Goal: Task Accomplishment & Management: Manage account settings

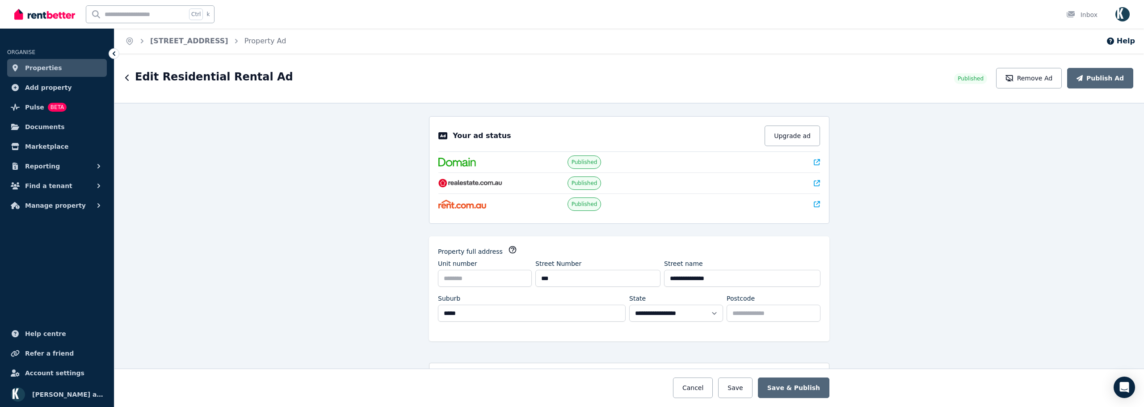
select select "**"
select select "**********"
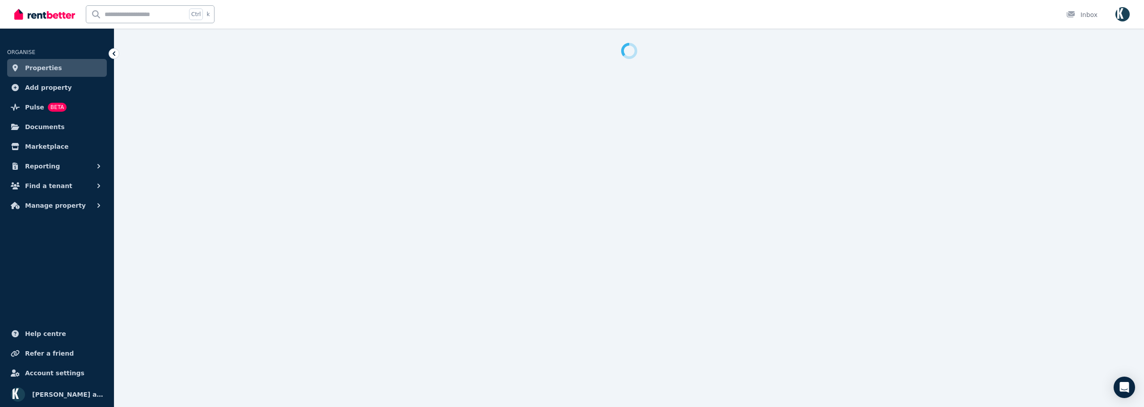
select select "**"
select select "**********"
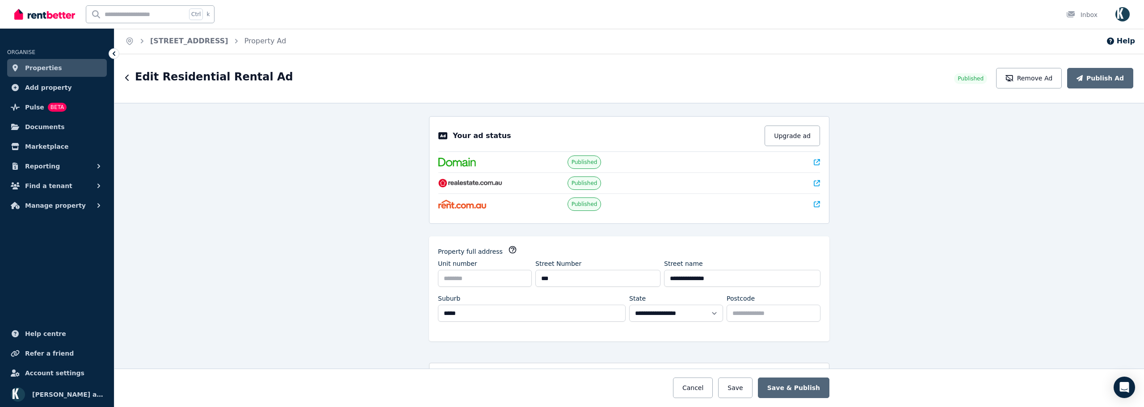
drag, startPoint x: 733, startPoint y: 158, endPoint x: 708, endPoint y: 155, distance: 24.8
click at [732, 158] on div at bounding box center [758, 162] width 124 height 9
click at [581, 164] on span "Published" at bounding box center [585, 162] width 26 height 7
click at [814, 162] on icon at bounding box center [817, 162] width 6 height 6
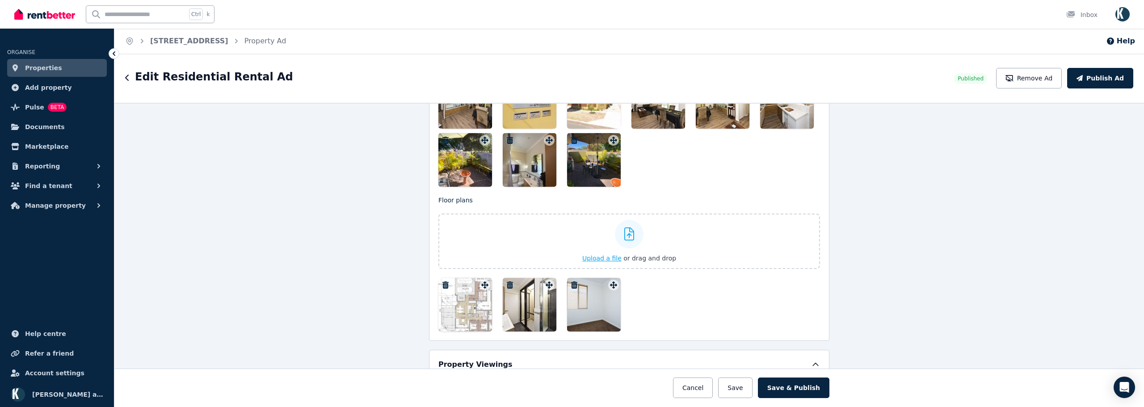
scroll to position [1251, 0]
drag, startPoint x: 602, startPoint y: 298, endPoint x: 631, endPoint y: 290, distance: 30.6
click at [655, 252] on div "Floor plans Upload a file or drag and drop Uploaded " w800-h600-w1772-h1181-201…" at bounding box center [629, 263] width 382 height 136
click at [611, 283] on icon at bounding box center [613, 284] width 9 height 7
click at [573, 286] on icon "button" at bounding box center [574, 284] width 6 height 7
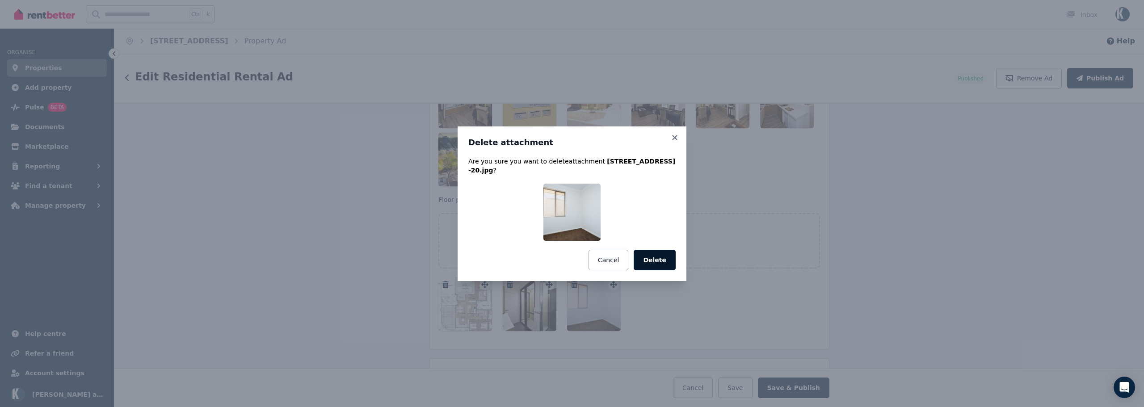
click at [652, 256] on button "Delete" at bounding box center [655, 260] width 42 height 21
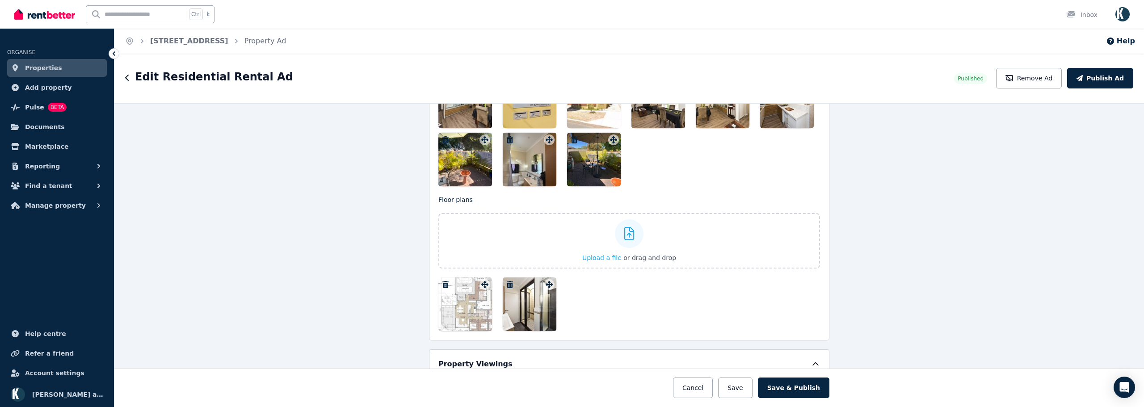
click at [508, 282] on icon "button" at bounding box center [510, 284] width 6 height 7
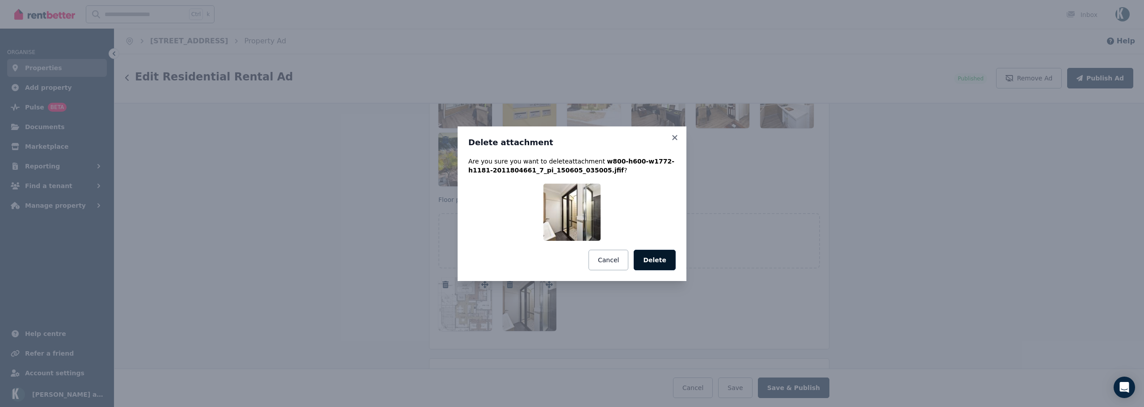
click at [651, 259] on button "Delete" at bounding box center [655, 260] width 42 height 21
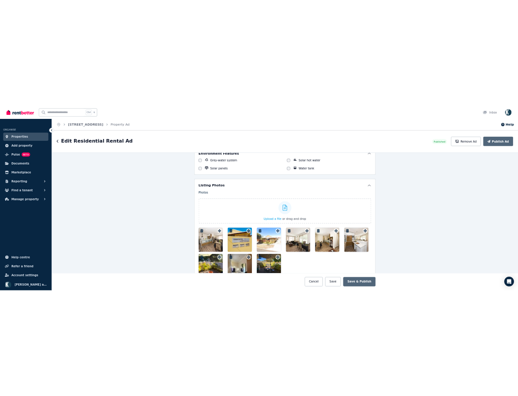
scroll to position [1028, 0]
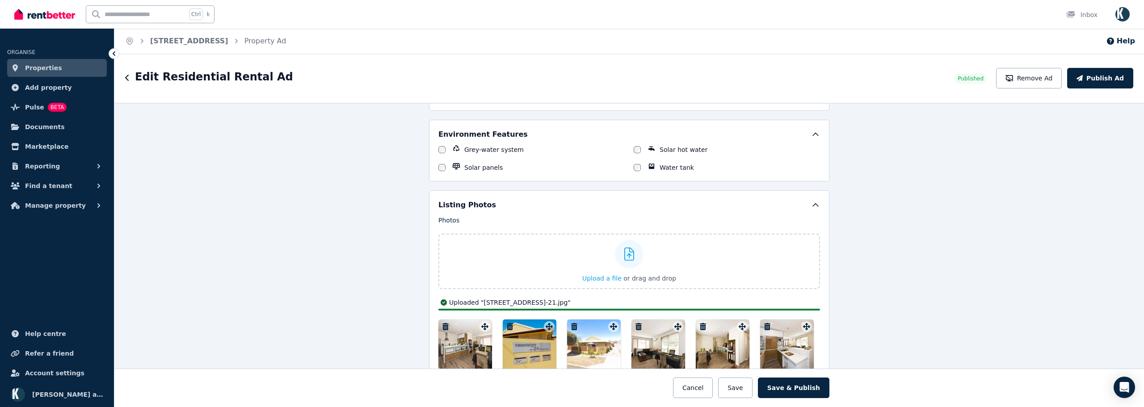
click at [941, 172] on div "**********" at bounding box center [629, 255] width 1030 height 304
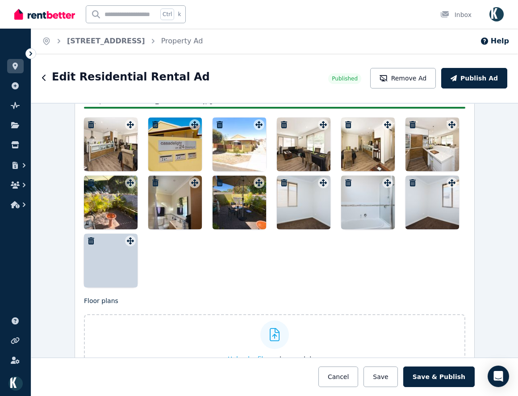
scroll to position [1230, 0]
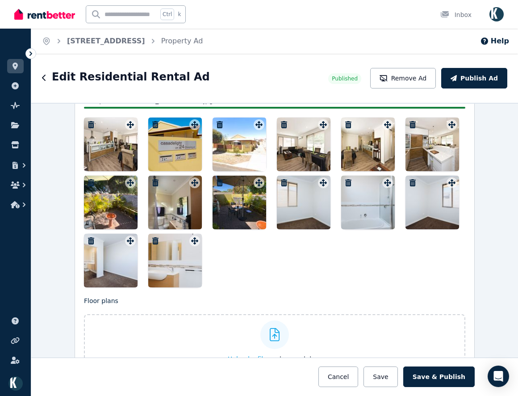
click at [187, 206] on div at bounding box center [175, 203] width 54 height 54
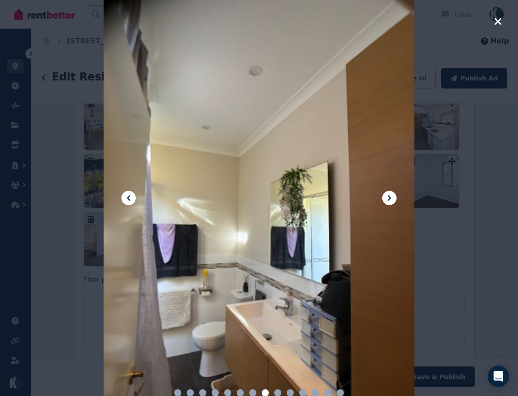
scroll to position [1208, 0]
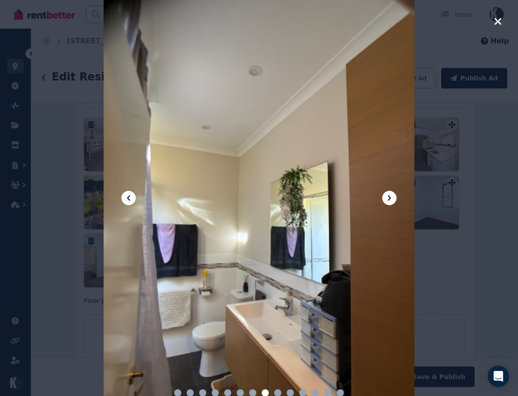
click at [496, 25] on icon "button" at bounding box center [498, 21] width 8 height 11
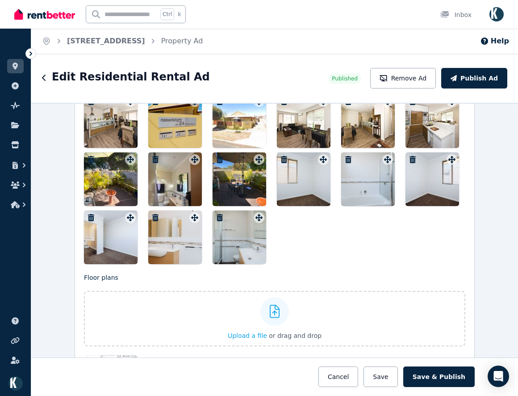
scroll to position [1232, 0]
click at [152, 156] on icon "button" at bounding box center [155, 159] width 6 height 7
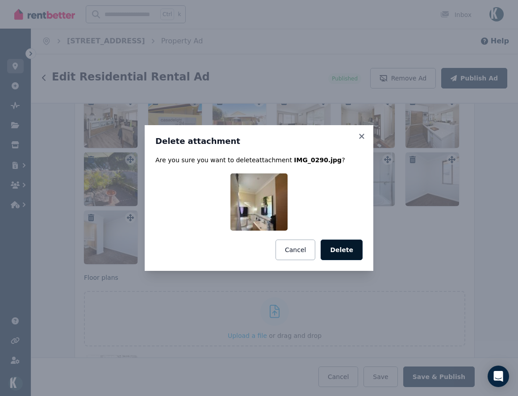
click at [347, 256] on button "Delete" at bounding box center [342, 250] width 42 height 21
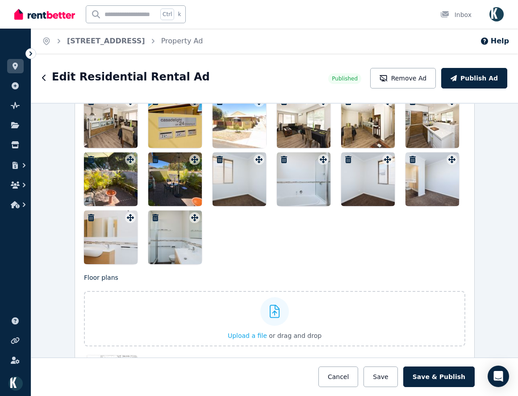
click at [422, 182] on div at bounding box center [433, 179] width 54 height 54
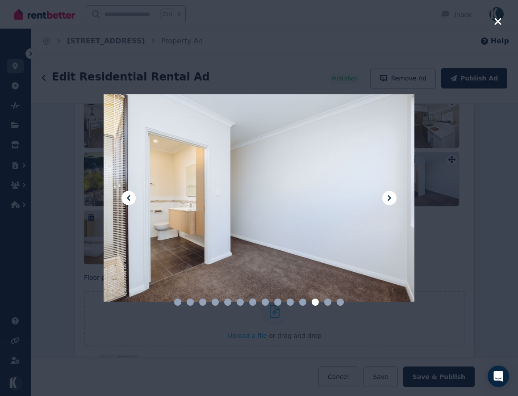
click at [326, 300] on span at bounding box center [327, 302] width 7 height 7
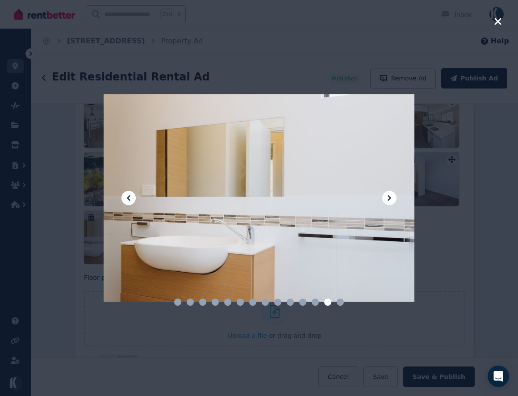
click at [388, 200] on icon at bounding box center [389, 198] width 11 height 11
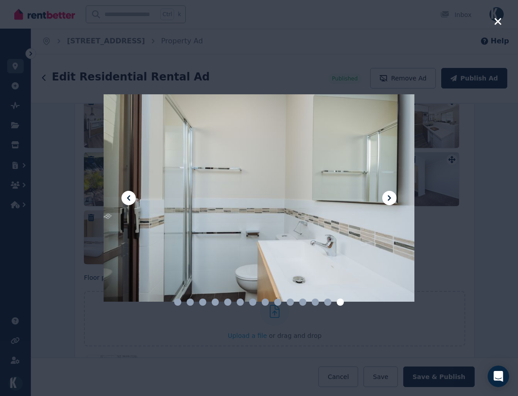
click at [388, 200] on icon at bounding box center [389, 198] width 11 height 11
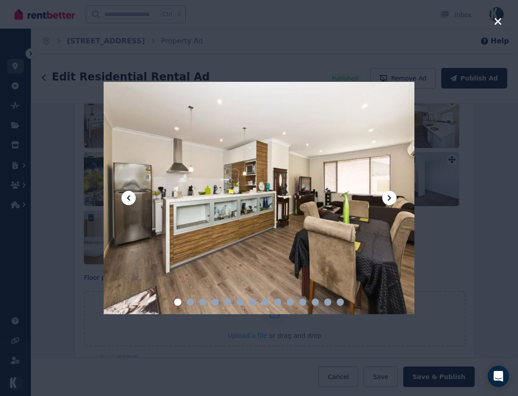
drag, startPoint x: 496, startPoint y: 19, endPoint x: 462, endPoint y: 63, distance: 55.1
click at [494, 19] on icon "button" at bounding box center [498, 21] width 8 height 11
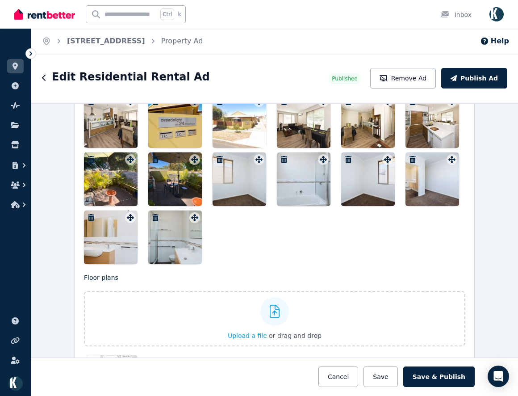
click at [415, 193] on div at bounding box center [433, 179] width 54 height 54
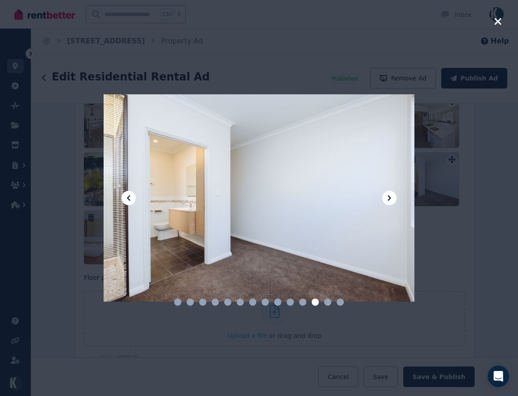
click at [425, 270] on div at bounding box center [259, 198] width 518 height 396
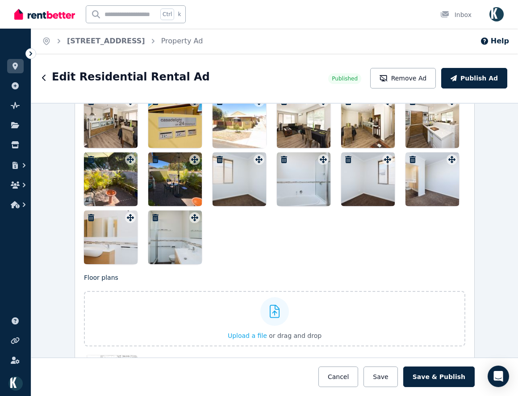
drag, startPoint x: 424, startPoint y: 184, endPoint x: 370, endPoint y: 185, distance: 54.5
click at [303, 185] on div at bounding box center [275, 179] width 382 height 170
drag, startPoint x: 370, startPoint y: 185, endPoint x: 423, endPoint y: 181, distance: 53.7
click at [423, 181] on div at bounding box center [275, 179] width 382 height 170
click at [430, 185] on div at bounding box center [433, 179] width 54 height 54
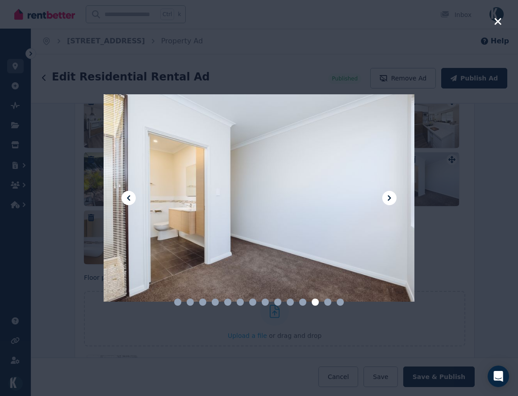
click at [496, 198] on div at bounding box center [259, 198] width 518 height 396
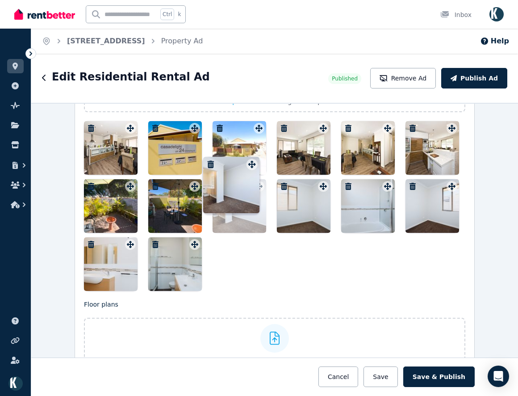
scroll to position [1186, 0]
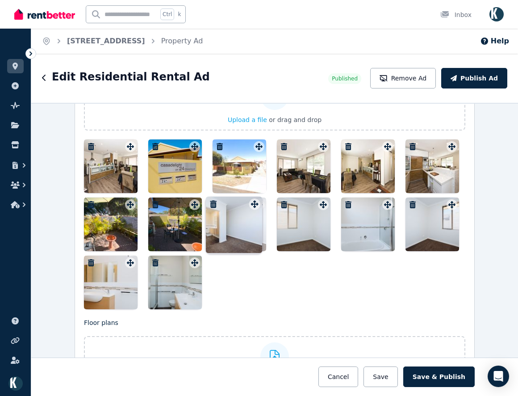
drag, startPoint x: 446, startPoint y: 160, endPoint x: 251, endPoint y: 197, distance: 198.8
click at [251, 197] on div "Photos Upload a file or drag and drop Uploaded " 24a Climping Street, Balga-20.…" at bounding box center [275, 183] width 382 height 252
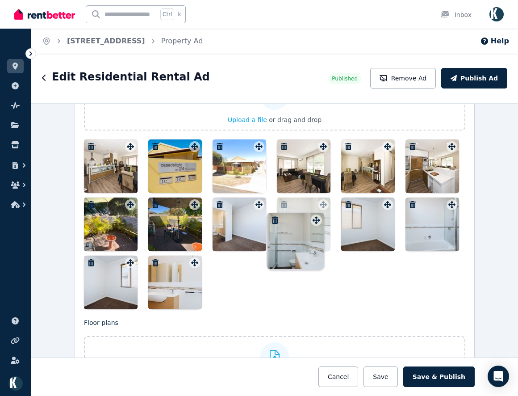
drag, startPoint x: 192, startPoint y: 261, endPoint x: 314, endPoint y: 207, distance: 133.1
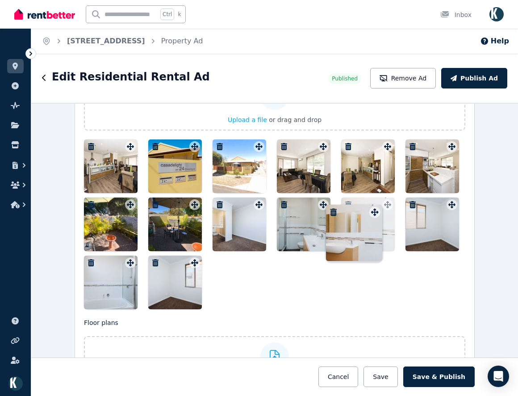
drag, startPoint x: 195, startPoint y: 263, endPoint x: 374, endPoint y: 205, distance: 188.1
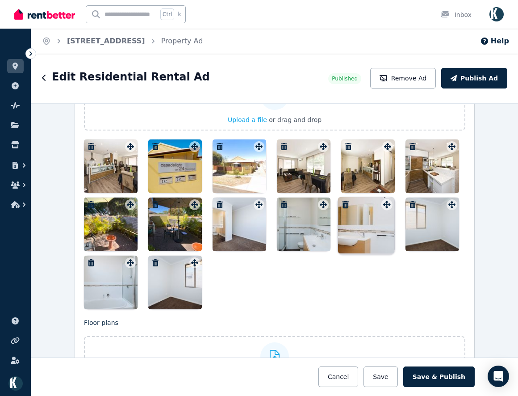
click at [375, 203] on div "Photos Upload a file or drag and drop Uploaded " 24a Climping Street, Balga-20.…" at bounding box center [275, 183] width 382 height 252
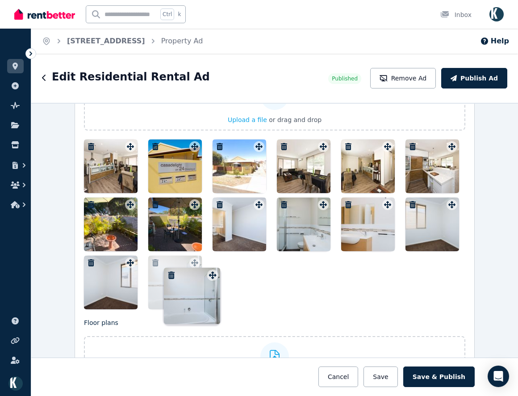
drag, startPoint x: 127, startPoint y: 265, endPoint x: 213, endPoint y: 266, distance: 85.4
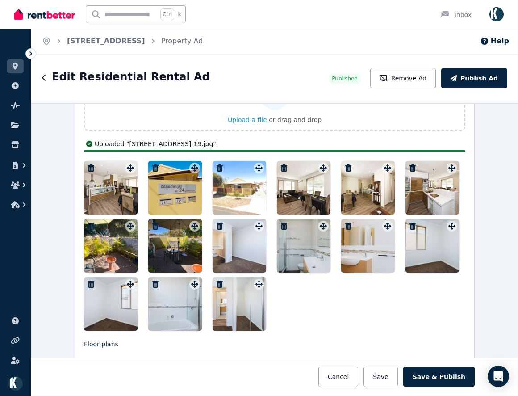
drag, startPoint x: 249, startPoint y: 315, endPoint x: 221, endPoint y: 300, distance: 31.8
click at [221, 300] on div at bounding box center [240, 304] width 54 height 54
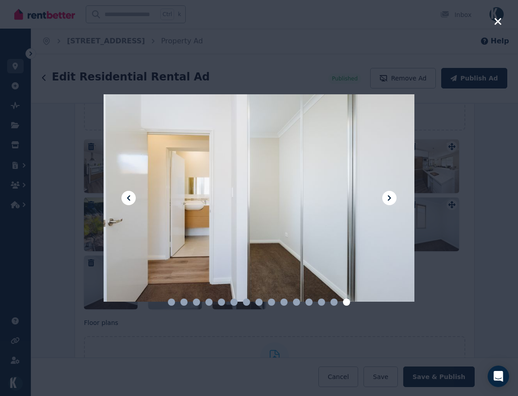
click at [476, 121] on div at bounding box center [259, 198] width 518 height 396
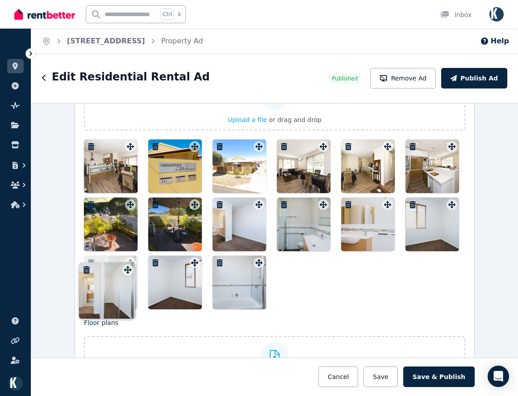
drag, startPoint x: 254, startPoint y: 262, endPoint x: 125, endPoint y: 261, distance: 129.1
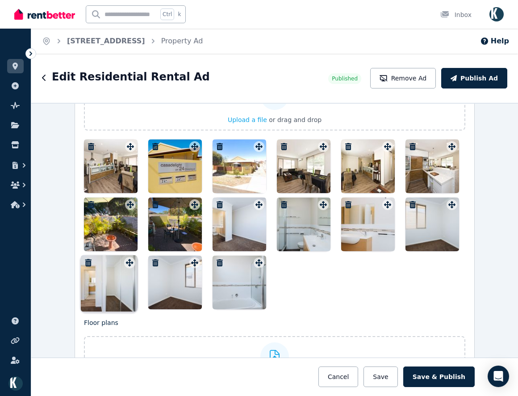
click at [126, 261] on icon at bounding box center [130, 262] width 9 height 7
drag, startPoint x: 307, startPoint y: 277, endPoint x: 308, endPoint y: 283, distance: 6.9
click at [307, 277] on div at bounding box center [275, 224] width 382 height 170
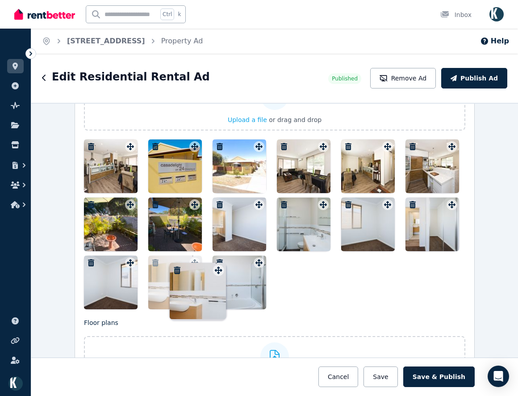
drag, startPoint x: 387, startPoint y: 202, endPoint x: 220, endPoint y: 260, distance: 176.8
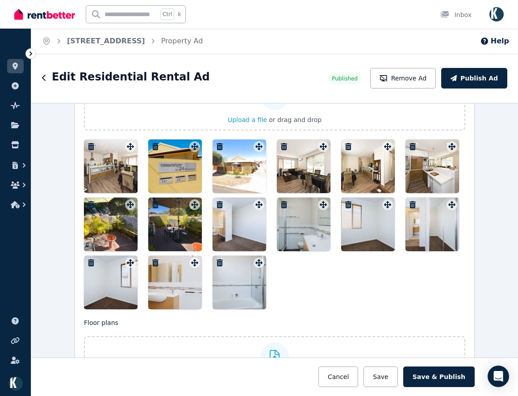
click at [306, 278] on div at bounding box center [275, 224] width 382 height 170
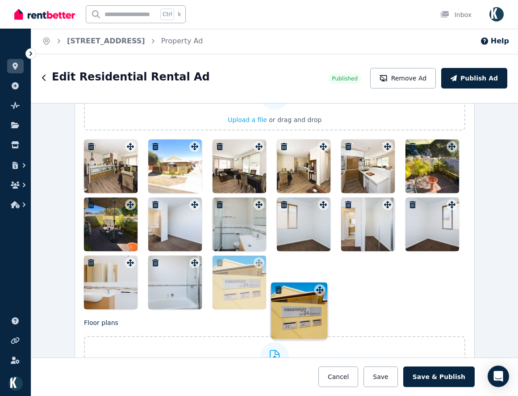
drag, startPoint x: 191, startPoint y: 147, endPoint x: 318, endPoint y: 282, distance: 185.3
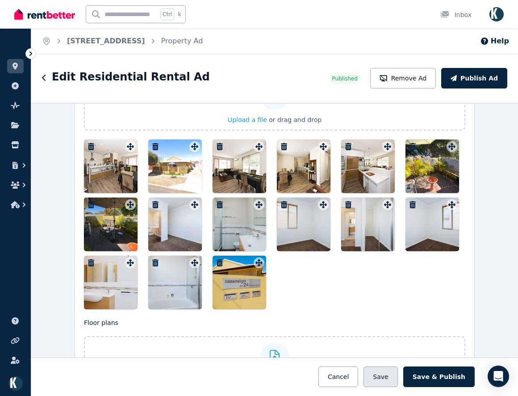
click at [398, 378] on button "Save" at bounding box center [381, 376] width 34 height 21
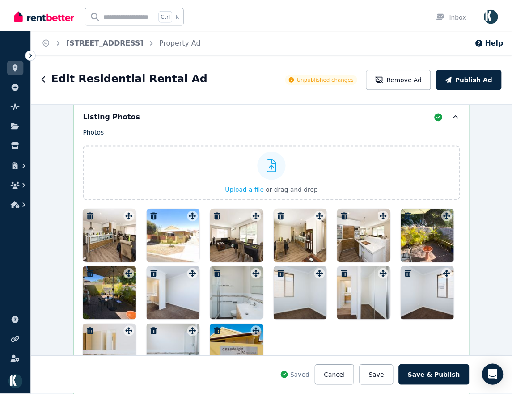
scroll to position [1256, 0]
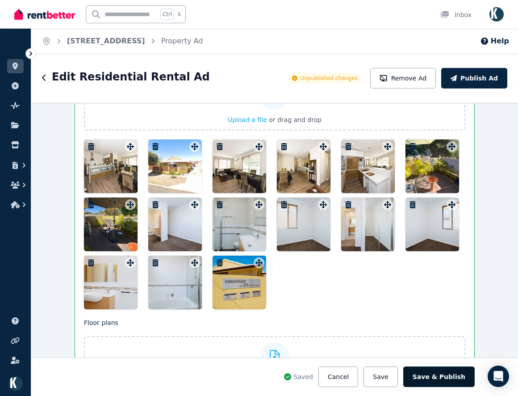
click at [437, 382] on button "Save & Publish" at bounding box center [440, 376] width 72 height 21
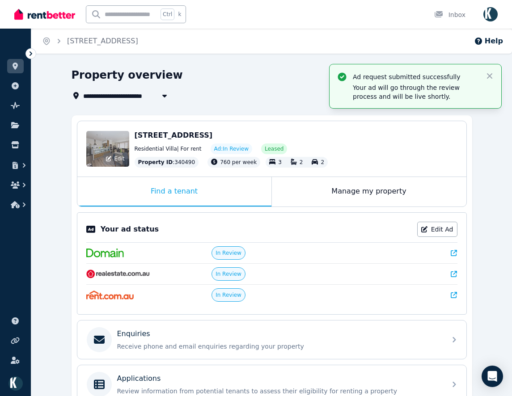
click at [110, 150] on div "Edit" at bounding box center [107, 149] width 43 height 36
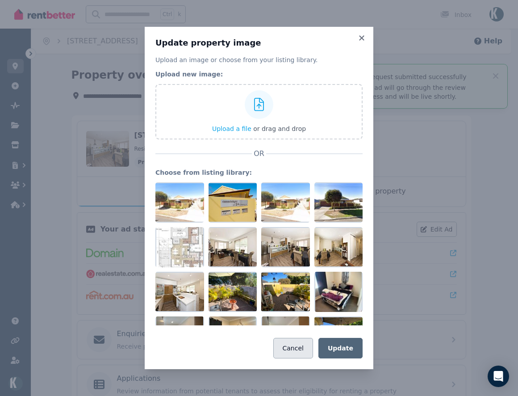
click at [309, 355] on button "Cancel" at bounding box center [293, 348] width 40 height 21
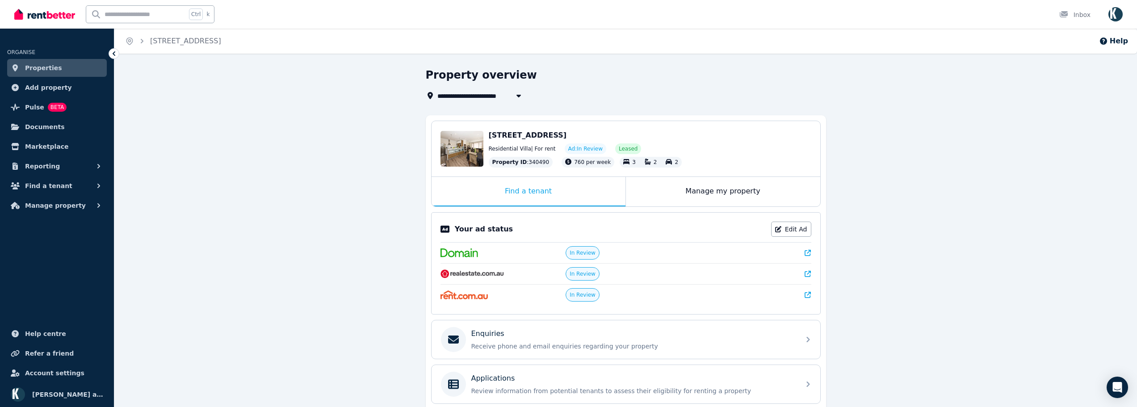
click at [809, 253] on icon at bounding box center [808, 253] width 6 height 6
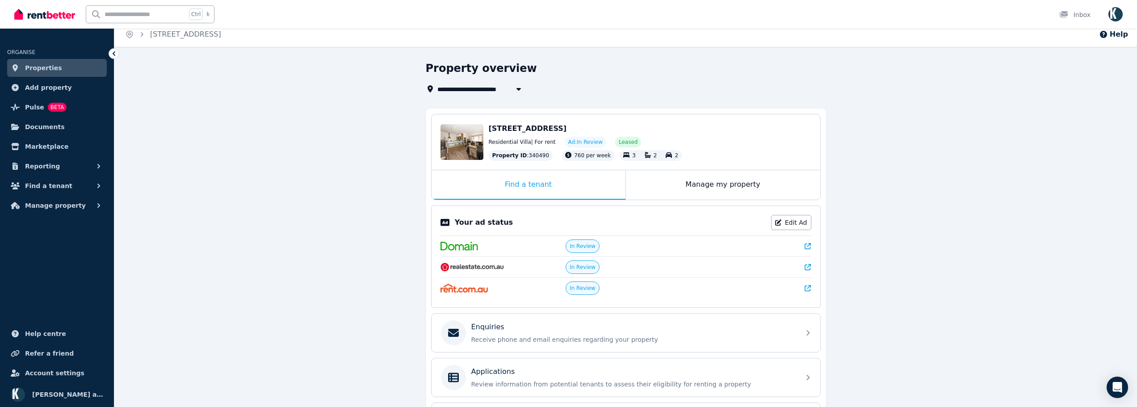
scroll to position [126, 0]
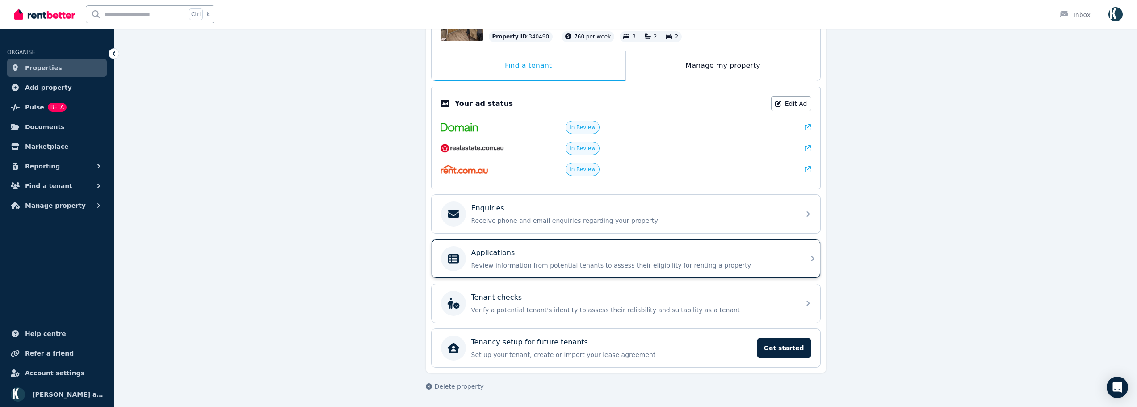
click at [730, 274] on div "Applications Review information from potential tenants to assess their eligibil…" at bounding box center [626, 259] width 389 height 38
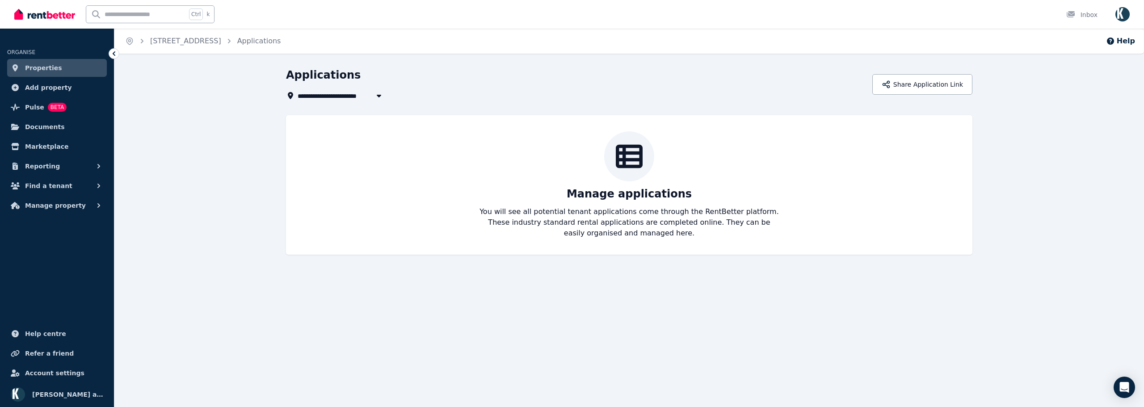
click at [337, 97] on span "[STREET_ADDRESS]" at bounding box center [337, 95] width 78 height 11
type input "**********"
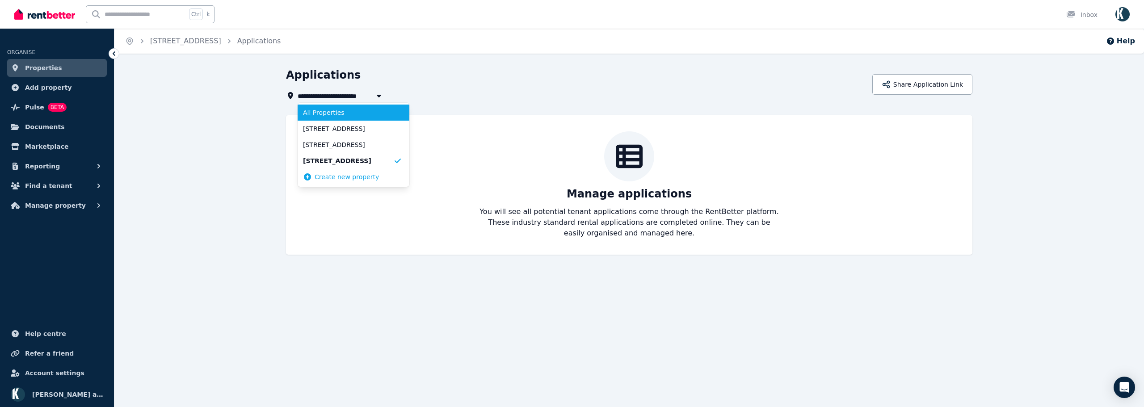
click at [316, 115] on span "All Properties" at bounding box center [348, 112] width 90 height 9
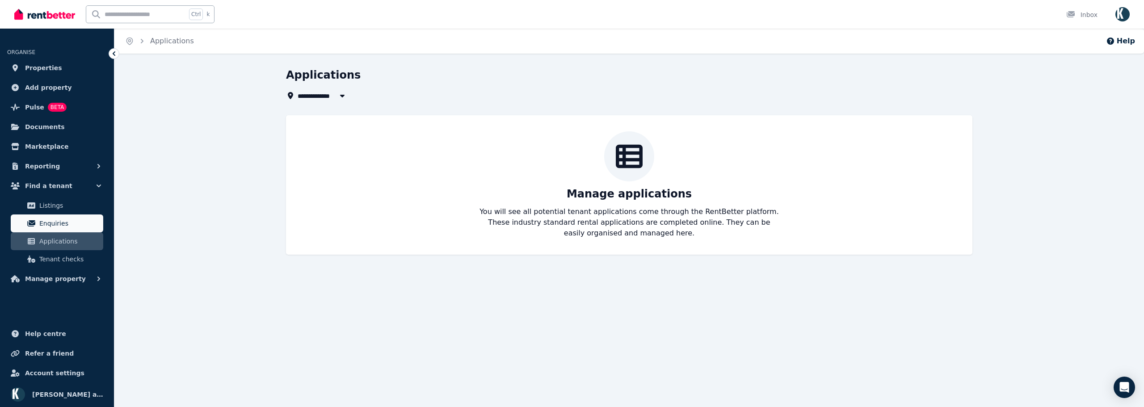
click at [61, 219] on span "Enquiries" at bounding box center [69, 223] width 60 height 11
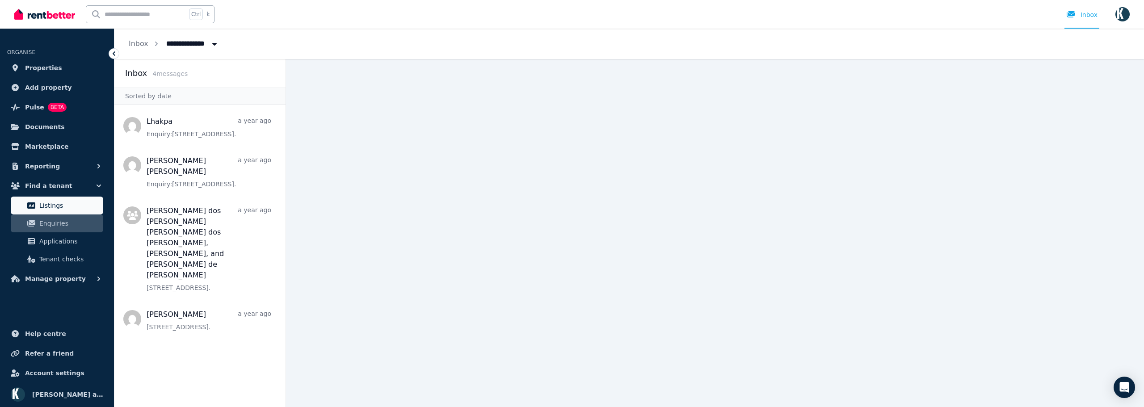
click at [52, 206] on span "Listings" at bounding box center [69, 205] width 60 height 11
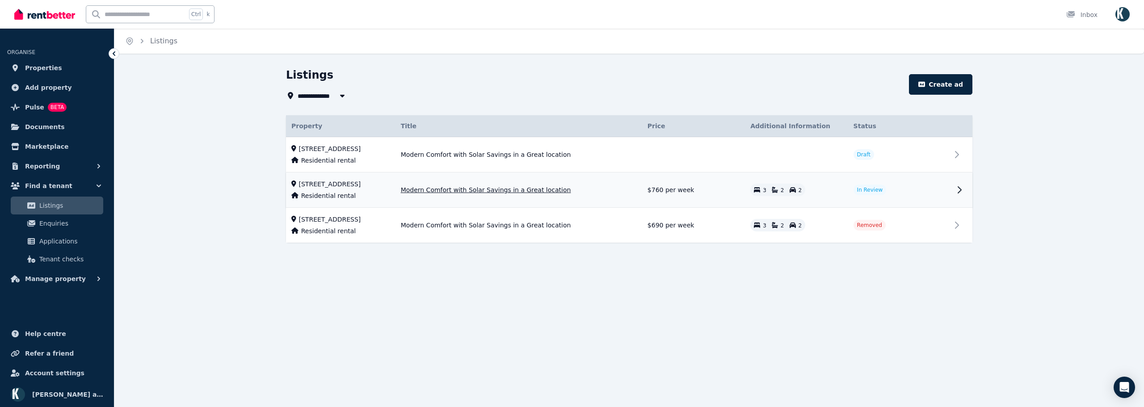
click at [361, 186] on span "[STREET_ADDRESS]" at bounding box center [330, 184] width 62 height 9
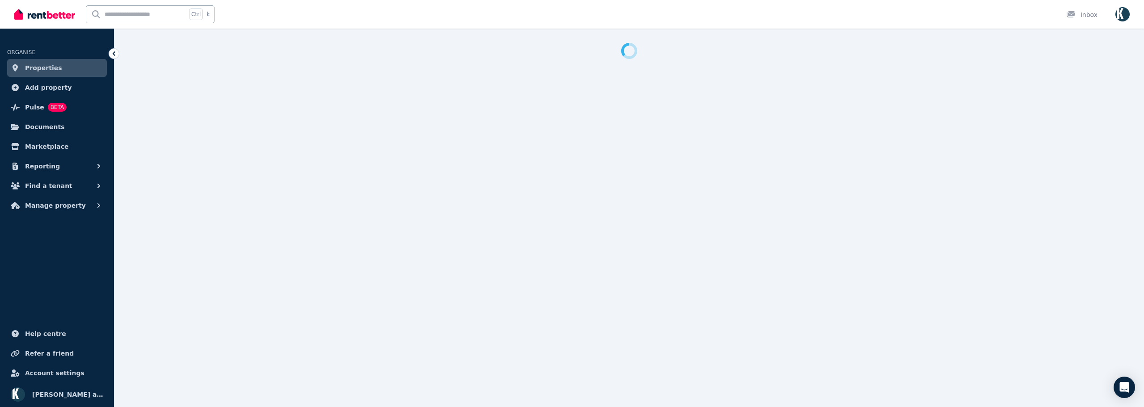
select select "**"
select select "**********"
select select "**"
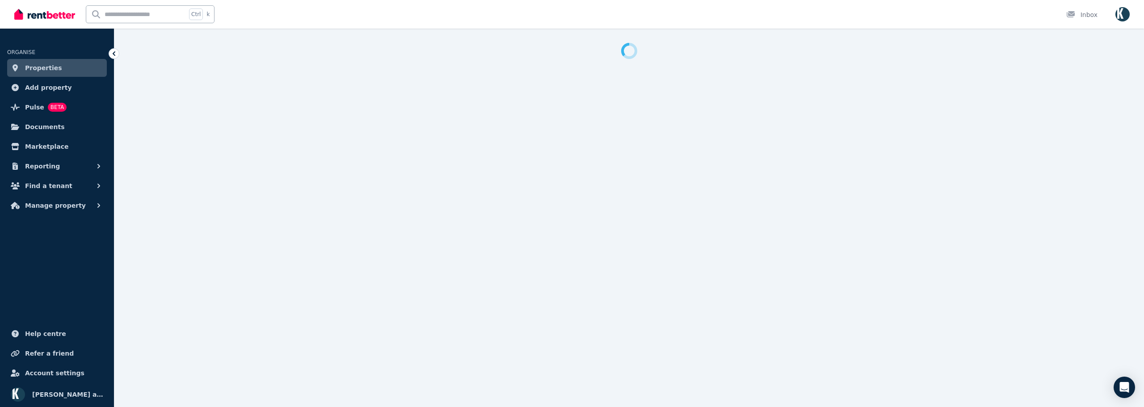
select select "**********"
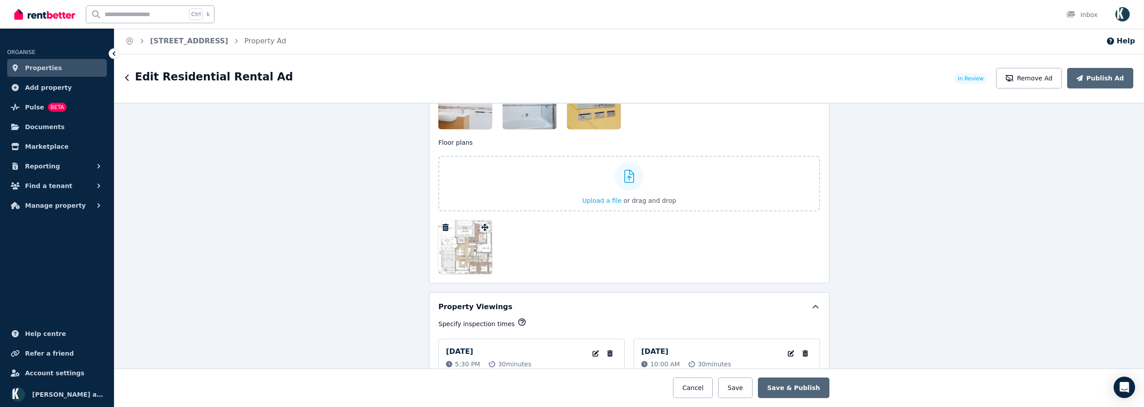
scroll to position [1385, 0]
